Goal: Information Seeking & Learning: Learn about a topic

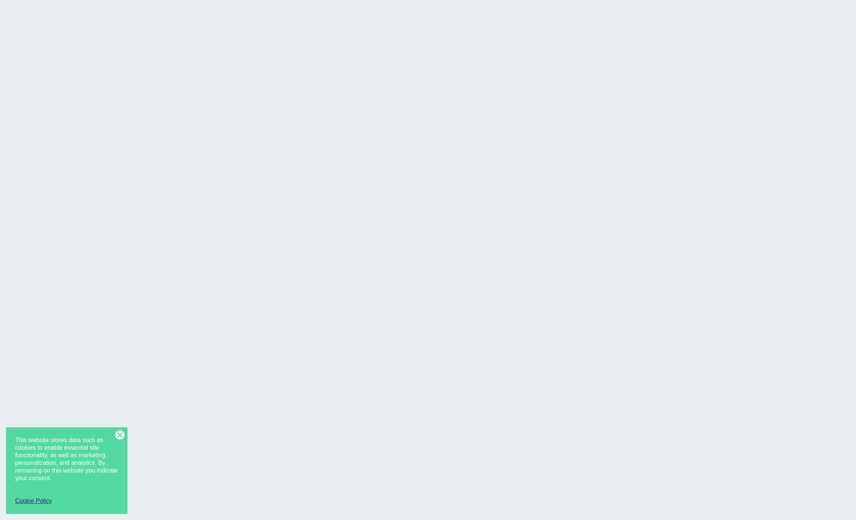
click at [120, 435] on line at bounding box center [120, 435] width 6 height 6
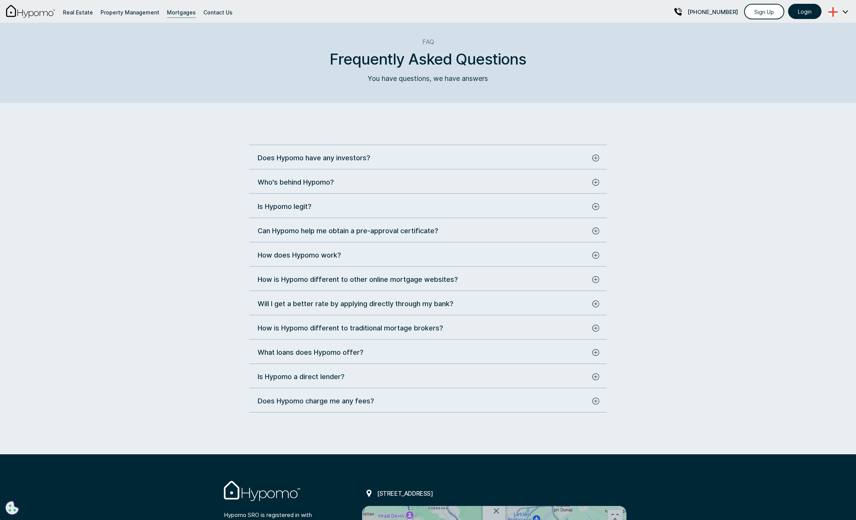
click at [352, 156] on div "Does Hypomo have any investors?" at bounding box center [314, 158] width 113 height 10
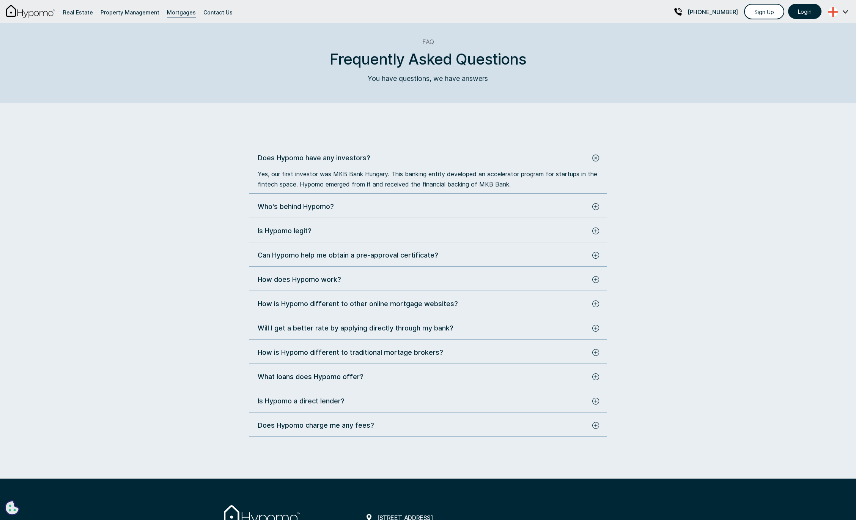
click at [588, 194] on div "Does Hypomo have any investors? Yes, our first investor was MKB Bank Hungary. T…" at bounding box center [428, 295] width 358 height 284
click at [574, 203] on div "Who's behind Hypomo?" at bounding box center [423, 206] width 331 height 10
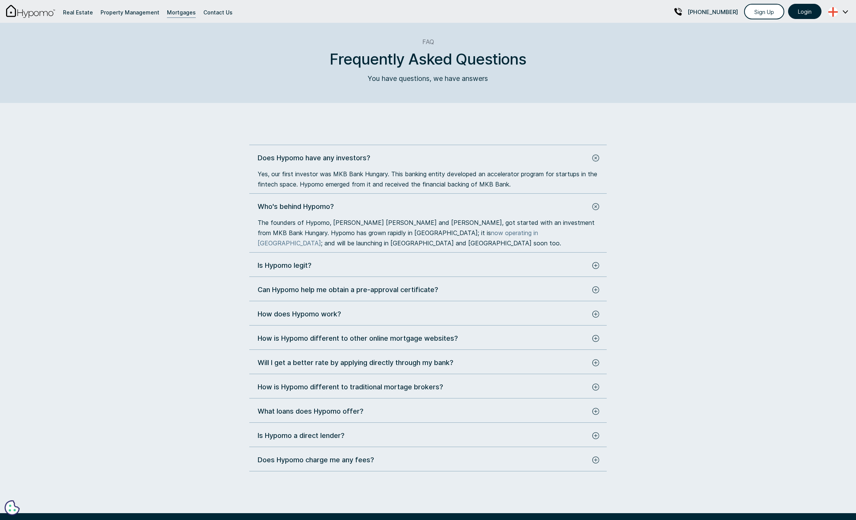
click at [522, 265] on div "Is Hypomo legit?" at bounding box center [423, 265] width 331 height 10
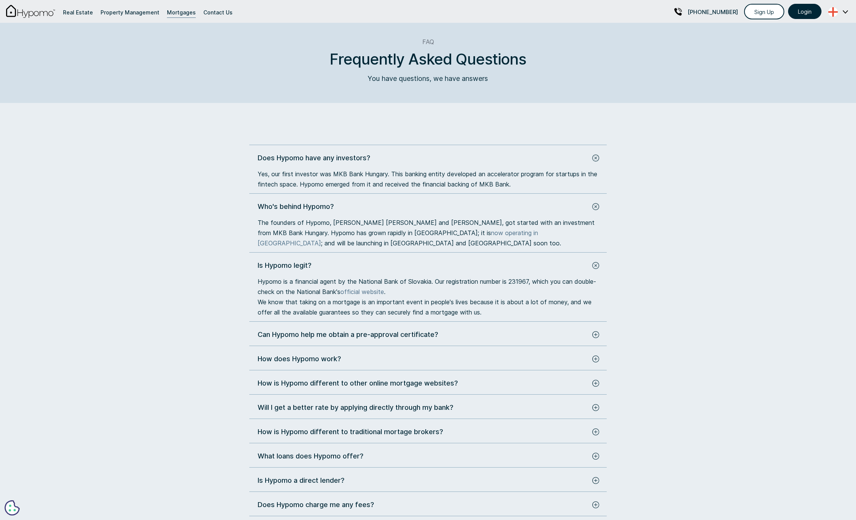
click at [485, 338] on div "Can Hypomo help me obtain a pre-approval certificate?" at bounding box center [423, 334] width 331 height 10
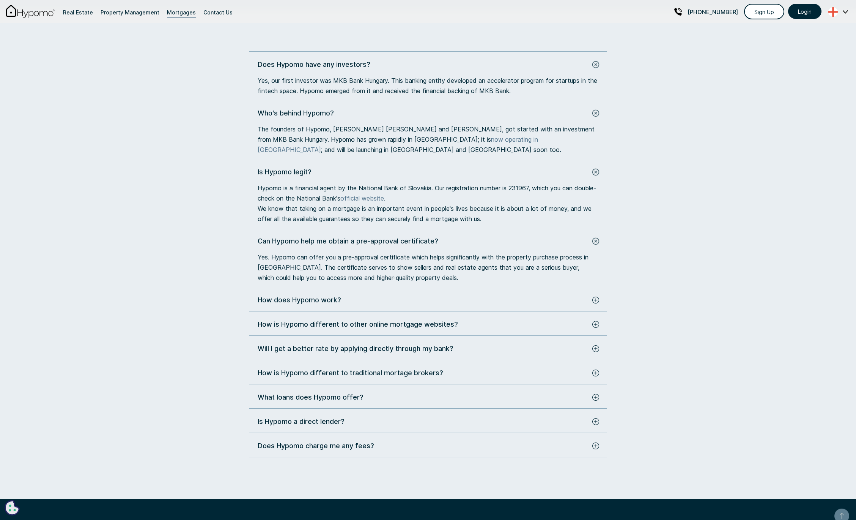
scroll to position [123, 0]
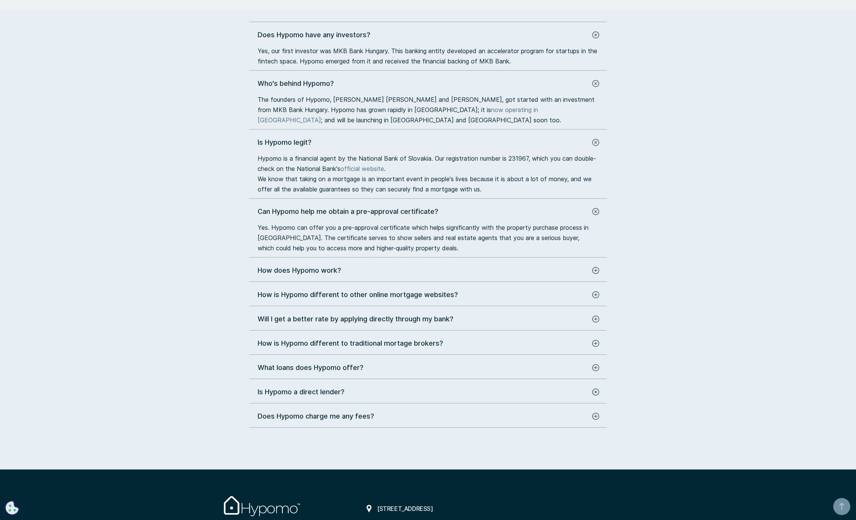
click at [490, 261] on div "Does Hypomo have any investors? Yes, our first investor was MKB Bank Hungary. T…" at bounding box center [428, 229] width 358 height 398
click at [486, 265] on div "How does Hypomo work?" at bounding box center [423, 270] width 331 height 10
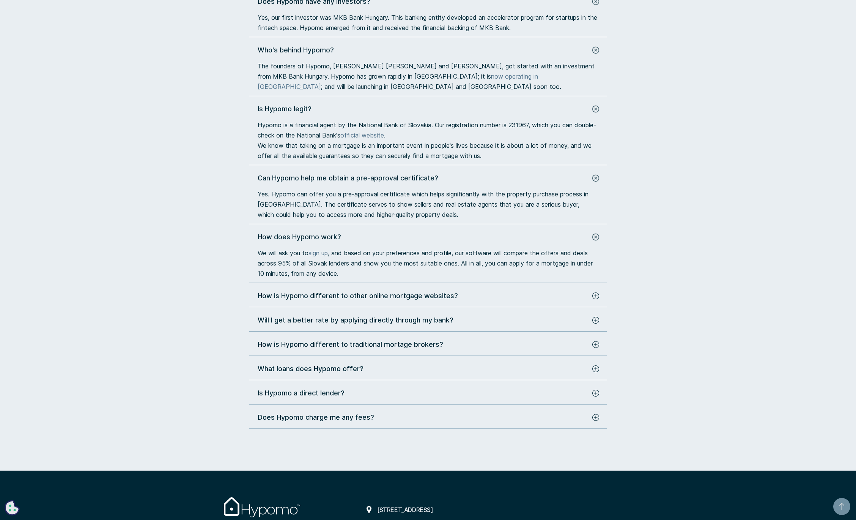
scroll to position [158, 0]
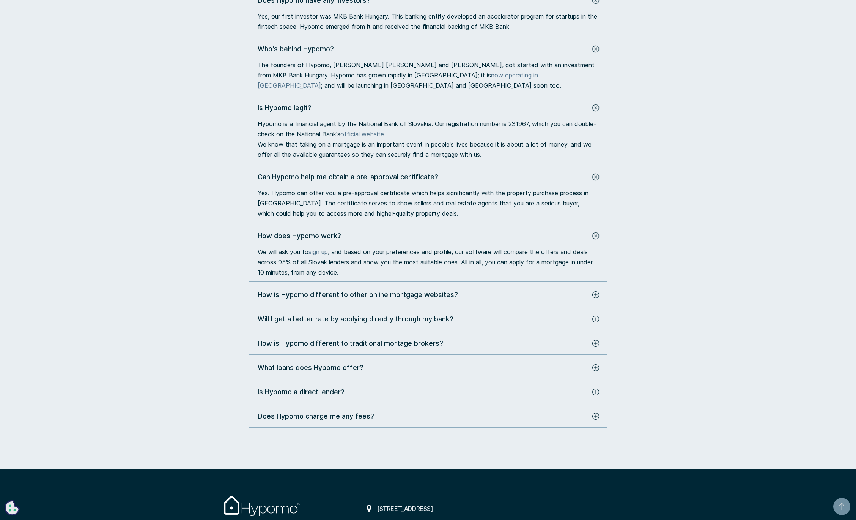
click at [470, 301] on div "How is Hypomo different to other online mortgage websites?" at bounding box center [428, 295] width 358 height 13
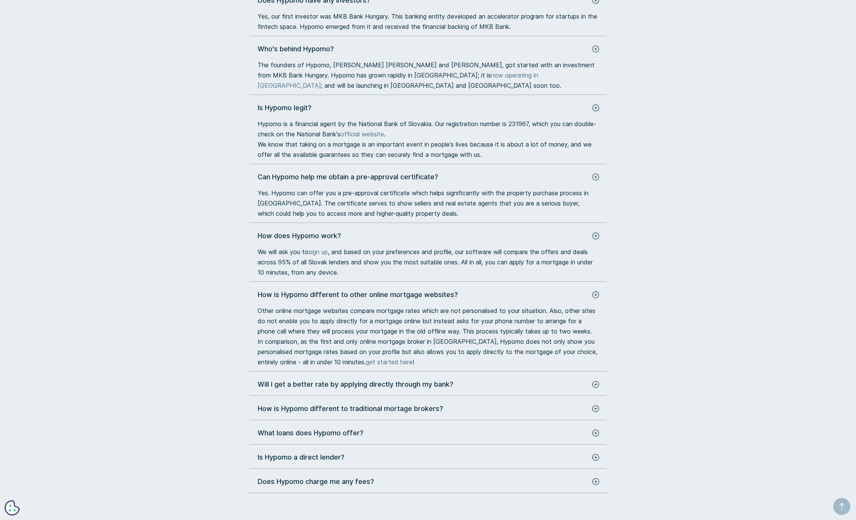
click at [448, 384] on div "Does Hypomo have any investors? Yes, our first investor was MKB Bank Hungary. T…" at bounding box center [428, 244] width 358 height 498
click at [444, 389] on div "Will I get a better rate by applying directly through my bank?" at bounding box center [356, 384] width 196 height 10
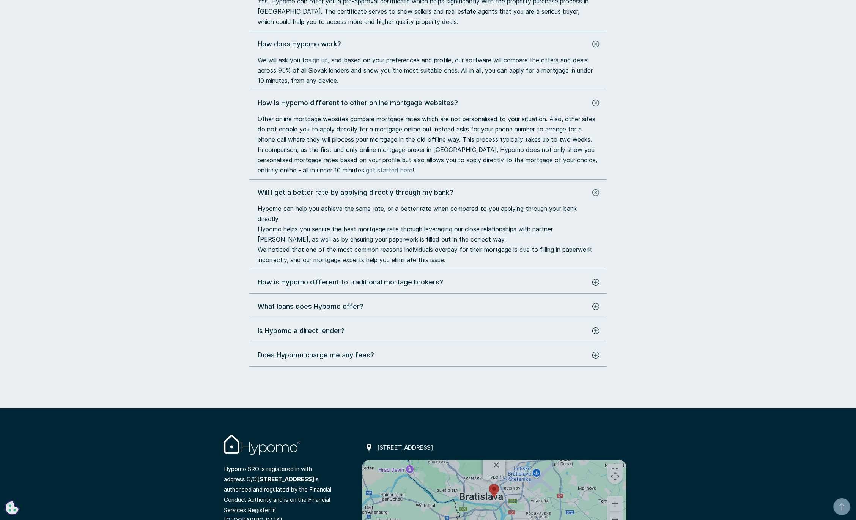
scroll to position [383, 0]
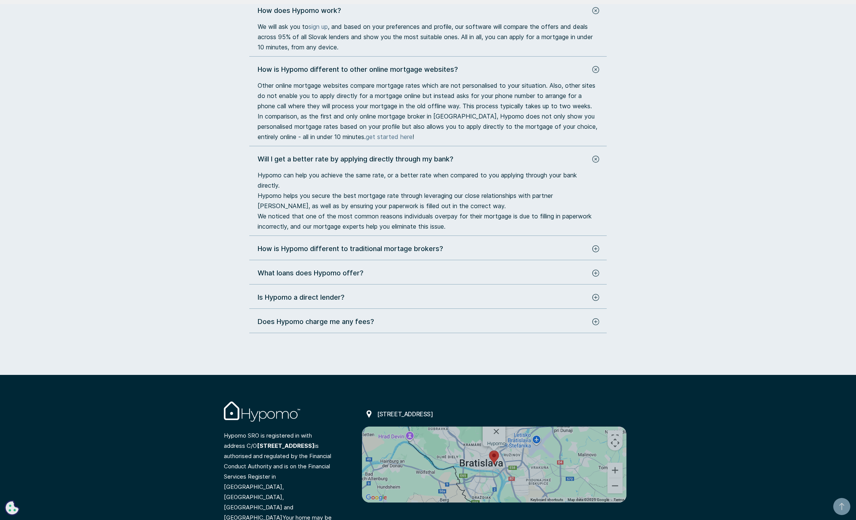
click at [447, 254] on div "How is Hypomo different to traditional mortage brokers?" at bounding box center [423, 248] width 331 height 10
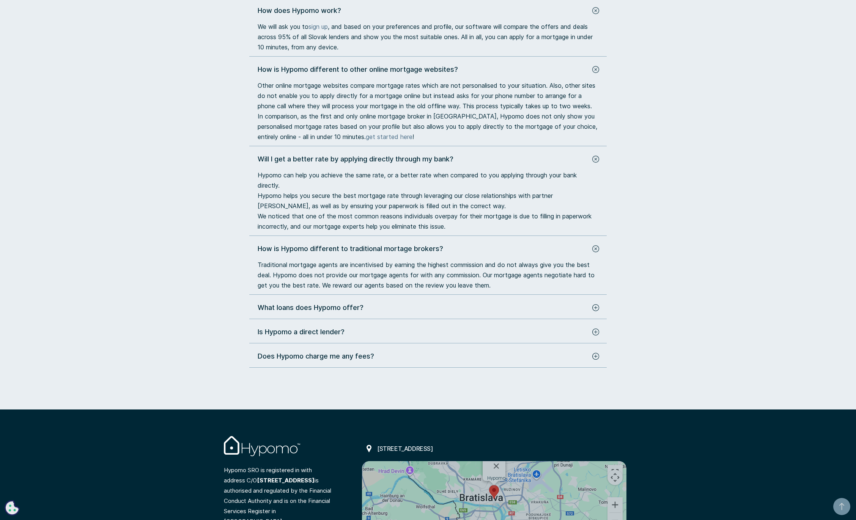
click at [405, 312] on div "What loans does Hypomo offer?" at bounding box center [423, 307] width 331 height 10
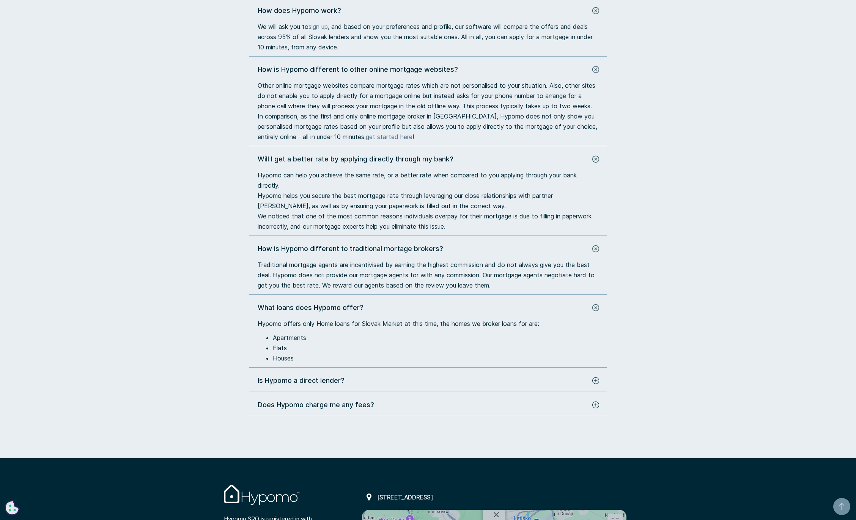
click at [387, 382] on div "Does Hypomo have any investors? Yes, our first investor was MKB Bank Hungary. T…" at bounding box center [428, 93] width 358 height 646
click at [380, 392] on div "Is Hypomo a direct lender? No, we are not. Instead, we help you compare across …" at bounding box center [428, 383] width 358 height 17
click at [387, 385] on div "Is Hypomo a direct lender?" at bounding box center [423, 380] width 331 height 10
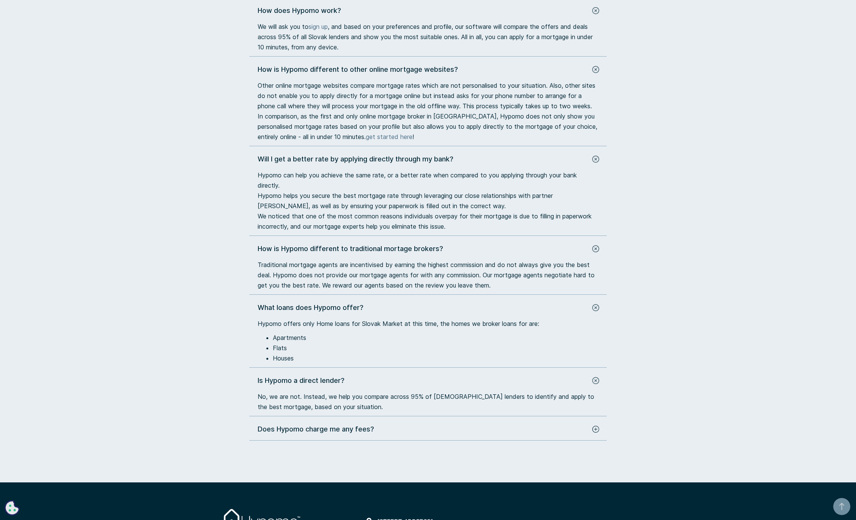
click at [375, 434] on div "Does Hypomo charge me any fees?" at bounding box center [423, 429] width 331 height 10
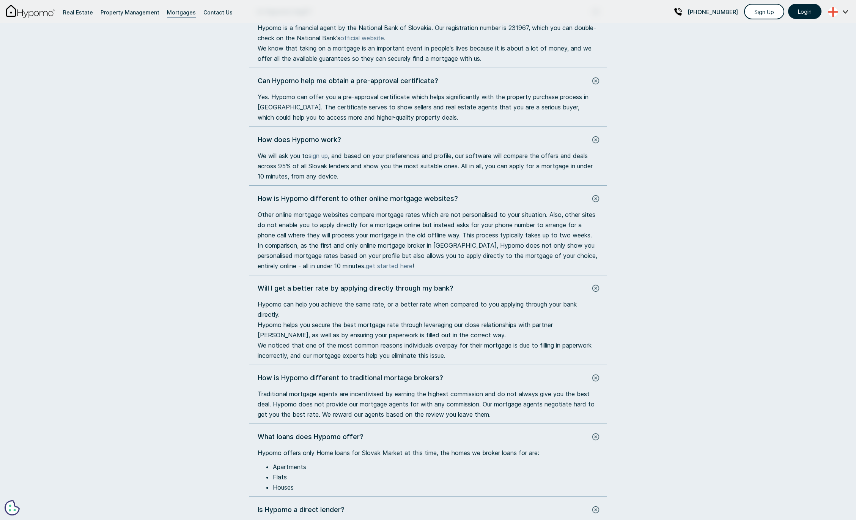
scroll to position [253, 0]
